Goal: Task Accomplishment & Management: Use online tool/utility

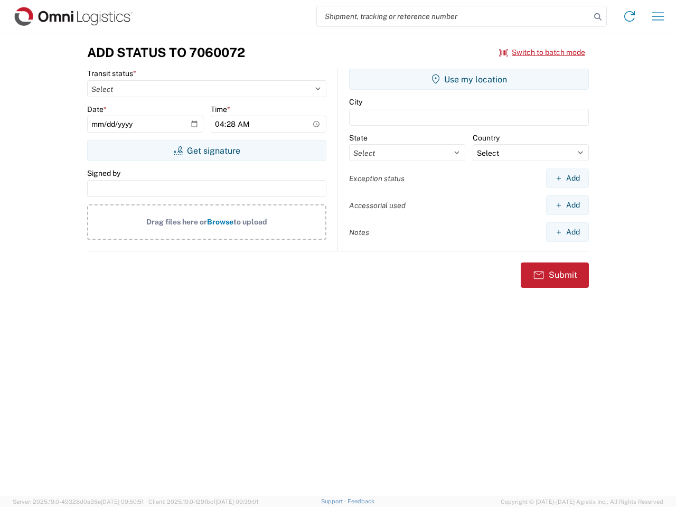
click at [454, 16] on input "search" at bounding box center [454, 16] width 274 height 20
click at [598, 17] on icon at bounding box center [598, 17] width 15 height 15
click at [630, 16] on icon at bounding box center [629, 16] width 17 height 17
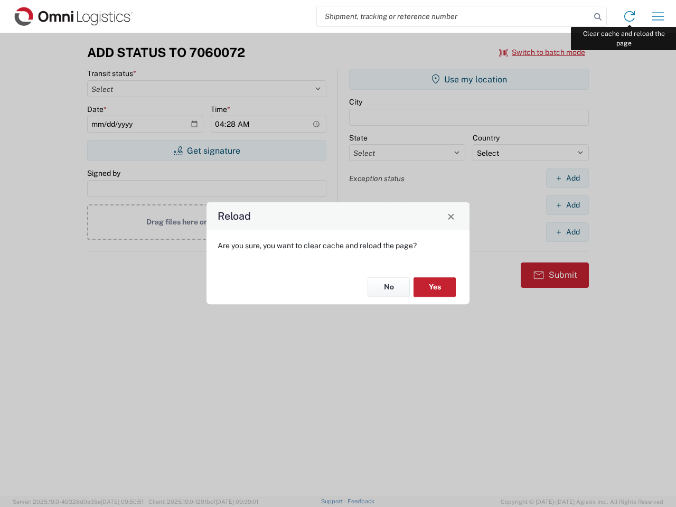
click at [658, 16] on div "Reload Are you sure, you want to clear cache and reload the page? No Yes" at bounding box center [338, 253] width 676 height 507
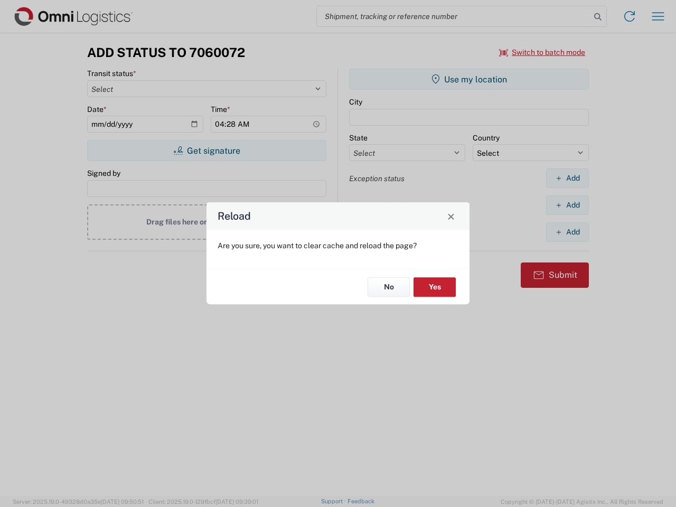
click at [543, 52] on div "Reload Are you sure, you want to clear cache and reload the page? No Yes" at bounding box center [338, 253] width 676 height 507
click at [207, 151] on div "Reload Are you sure, you want to clear cache and reload the page? No Yes" at bounding box center [338, 253] width 676 height 507
click at [469, 79] on div "Reload Are you sure, you want to clear cache and reload the page? No Yes" at bounding box center [338, 253] width 676 height 507
click at [568, 178] on div "Reload Are you sure, you want to clear cache and reload the page? No Yes" at bounding box center [338, 253] width 676 height 507
click at [568, 205] on div "Reload Are you sure, you want to clear cache and reload the page? No Yes" at bounding box center [338, 253] width 676 height 507
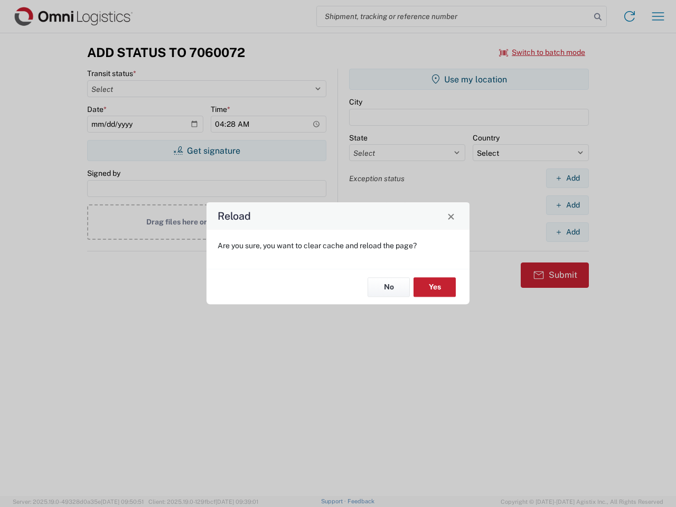
click at [568, 232] on div "Reload Are you sure, you want to clear cache and reload the page? No Yes" at bounding box center [338, 253] width 676 height 507
